Goal: Information Seeking & Learning: Understand process/instructions

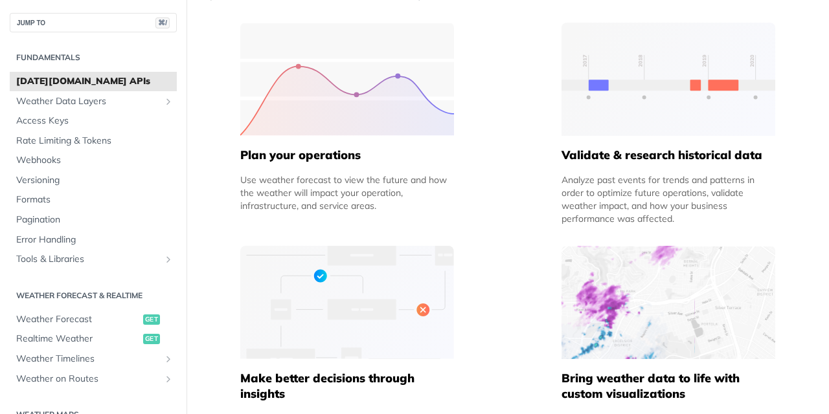
scroll to position [718, 0]
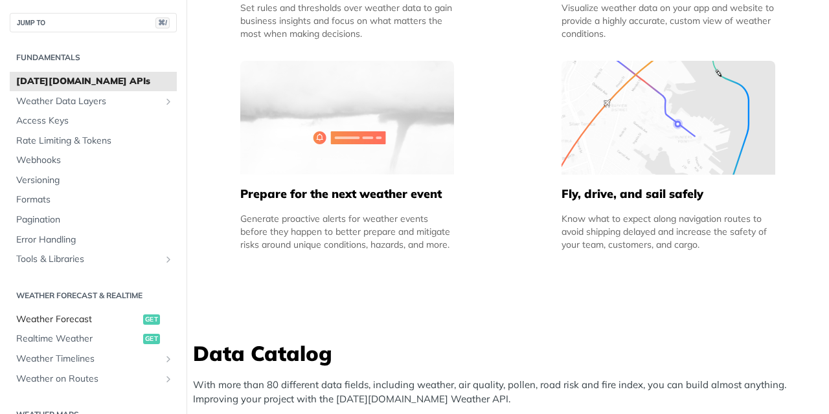
click at [84, 318] on span "Weather Forecast" at bounding box center [78, 319] width 124 height 13
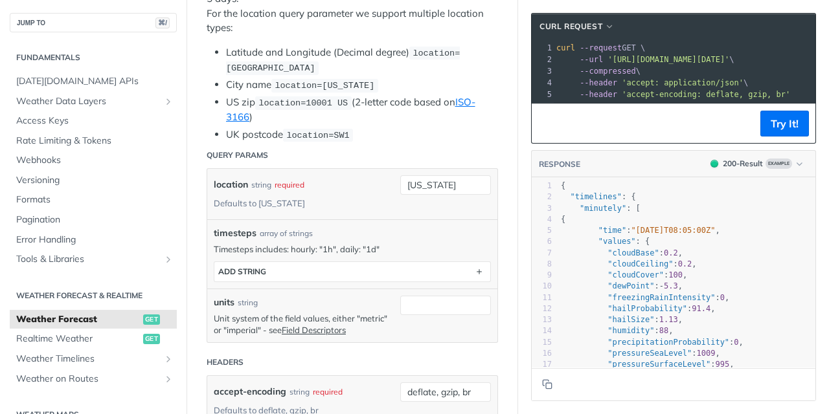
scroll to position [329, 0]
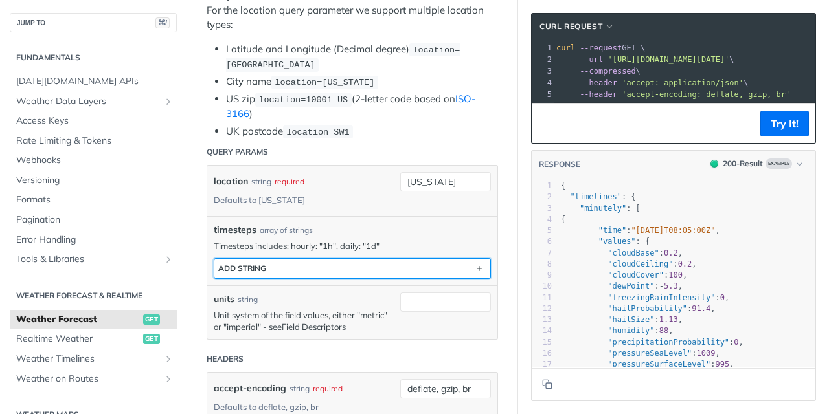
click at [401, 271] on button "ADD string" at bounding box center [352, 268] width 276 height 19
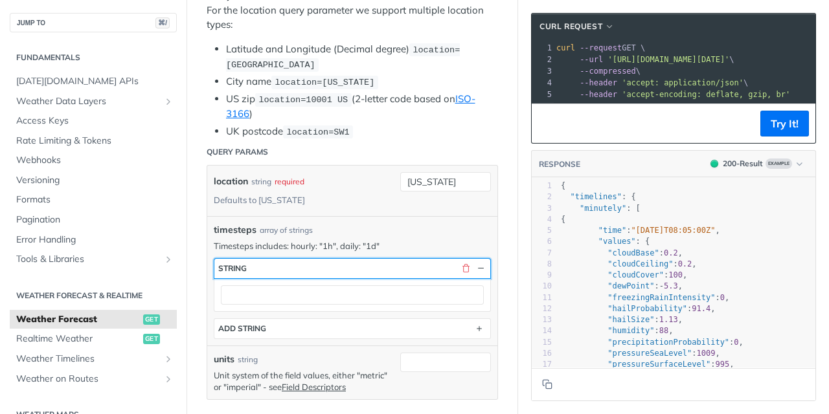
click at [401, 272] on button "string" at bounding box center [352, 268] width 276 height 19
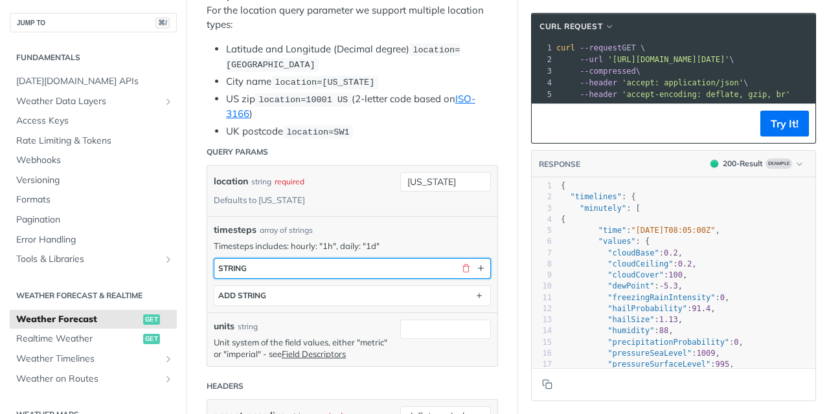
click at [401, 271] on button "string" at bounding box center [352, 268] width 276 height 19
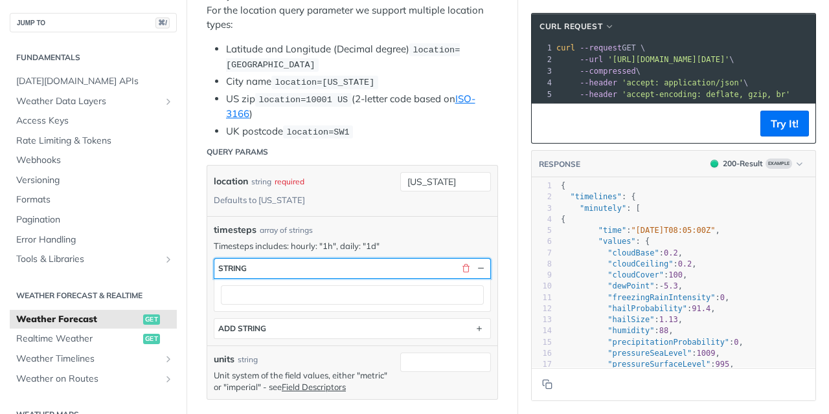
click at [401, 271] on button "string" at bounding box center [352, 268] width 276 height 19
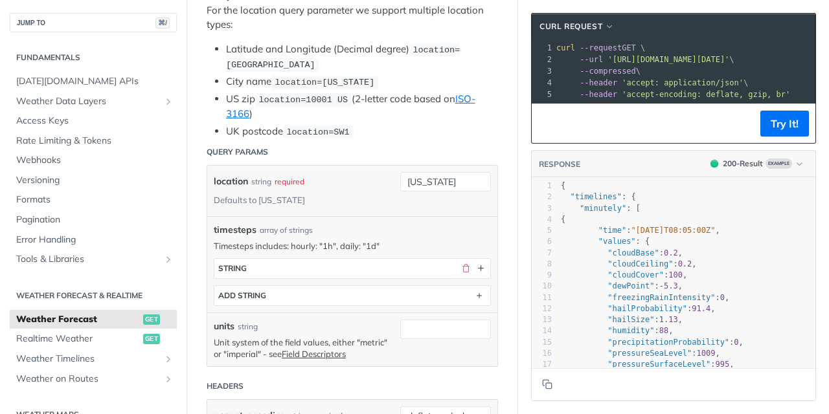
click at [422, 232] on div "timesteps array of strings" at bounding box center [352, 230] width 277 height 14
click at [325, 359] on link "Field Descriptors" at bounding box center [314, 354] width 64 height 10
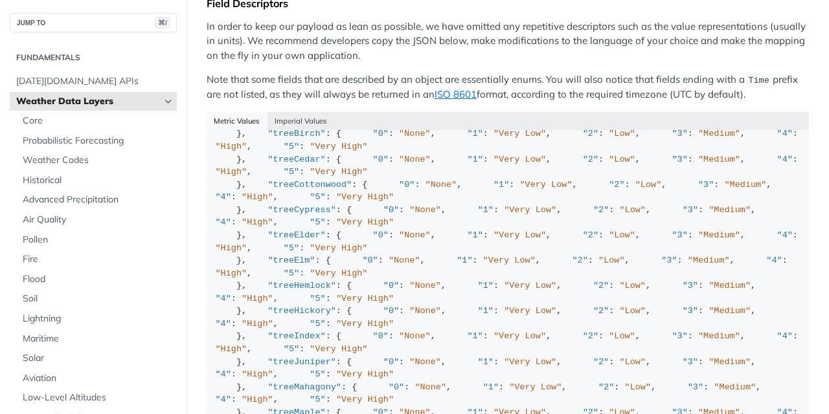
scroll to position [526, 0]
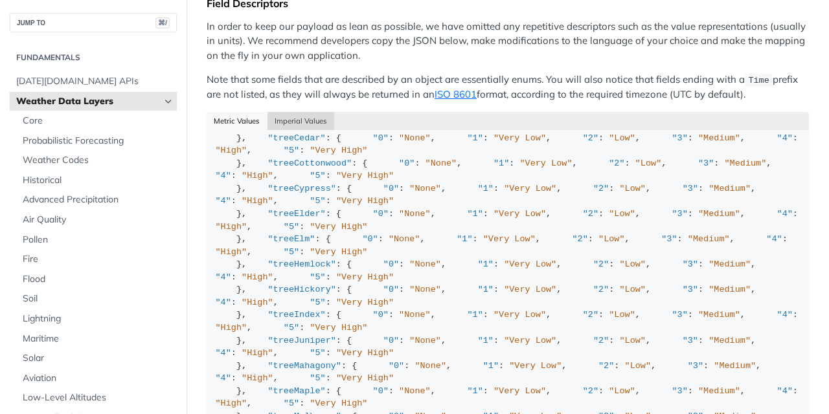
click at [296, 128] on button "Imperial Values" at bounding box center [300, 121] width 67 height 18
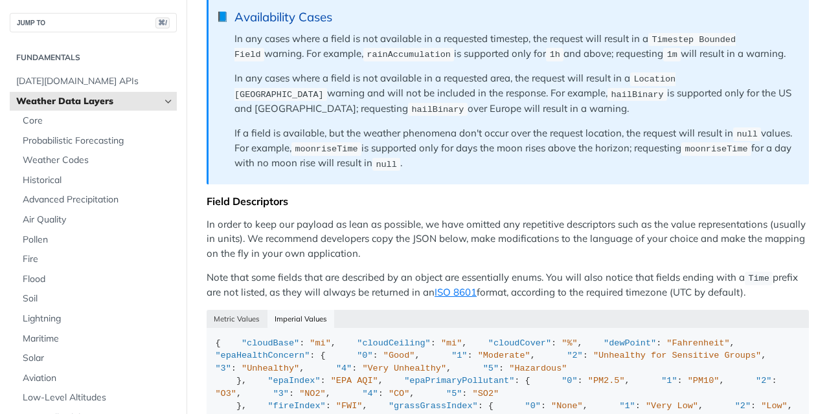
scroll to position [1221, 0]
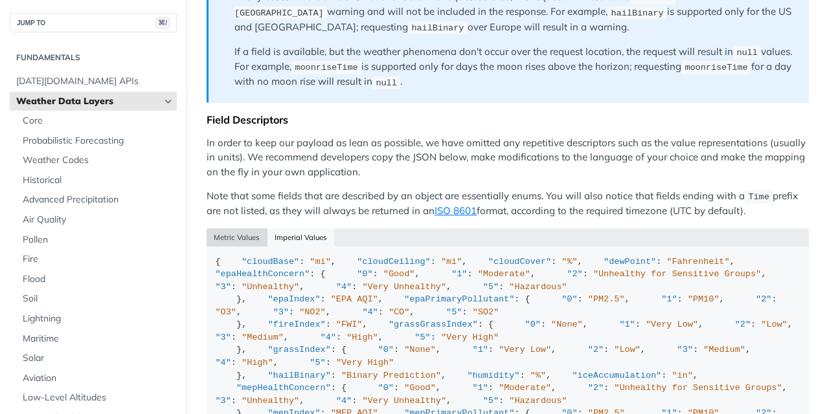
click at [242, 245] on button "Metric Values" at bounding box center [237, 238] width 61 height 18
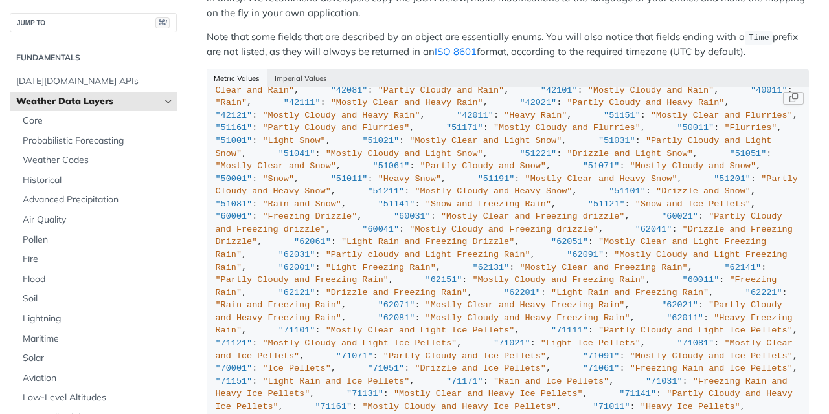
scroll to position [5185, 0]
click at [793, 105] on button "Copy Code" at bounding box center [793, 98] width 21 height 13
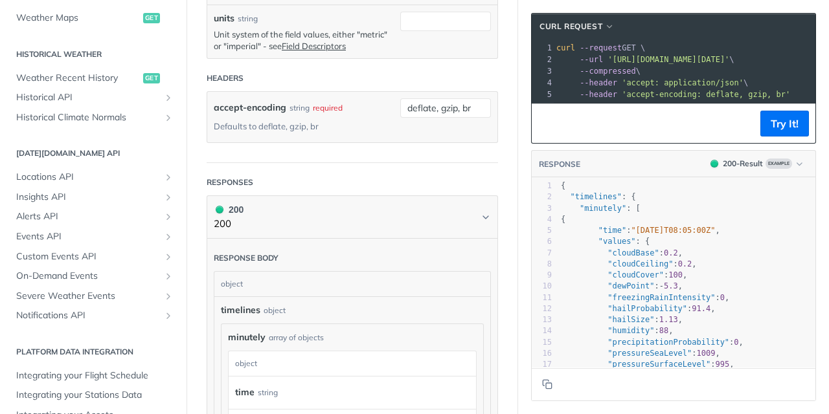
scroll to position [616, 0]
